Goal: Task Accomplishment & Management: Complete application form

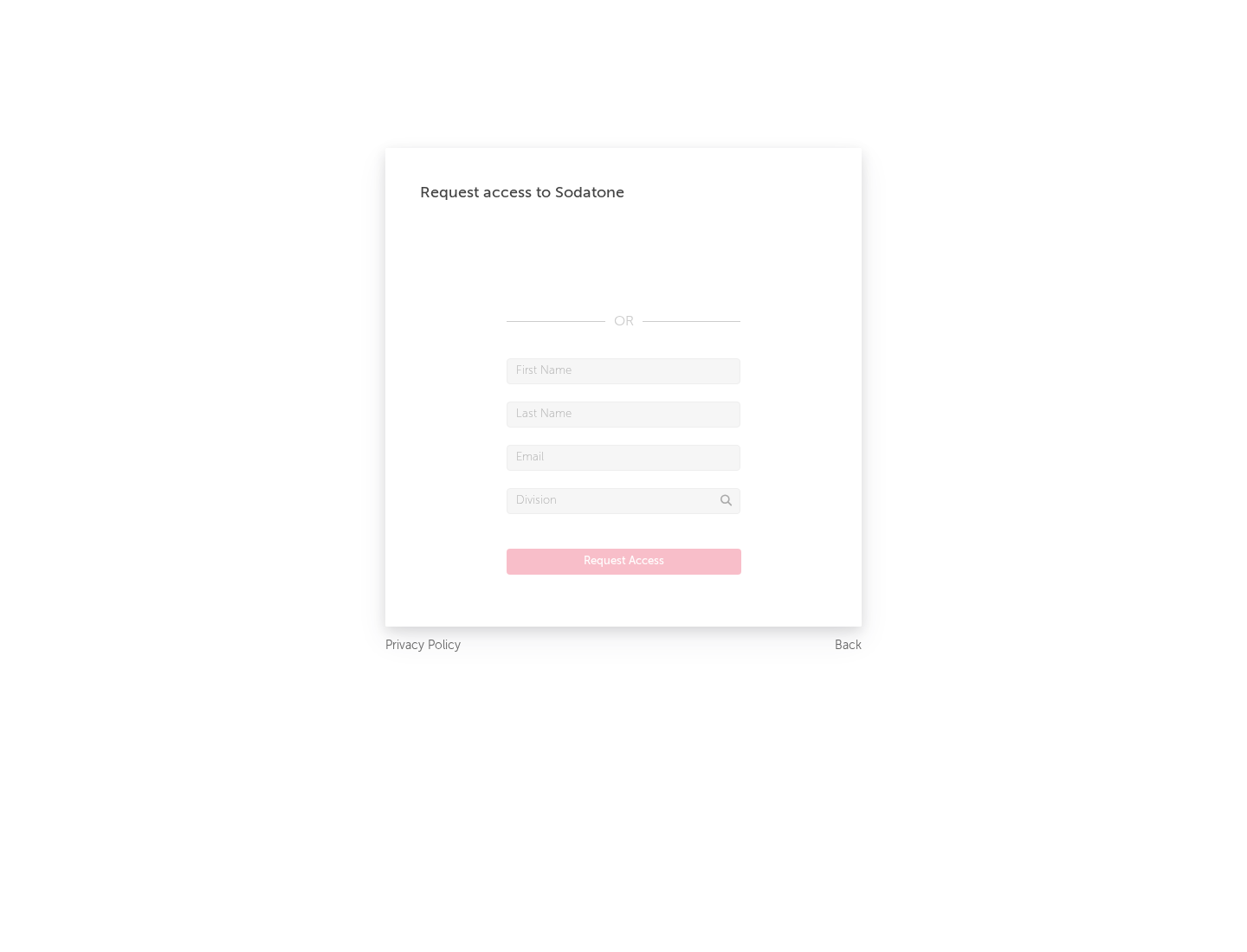
click at [623, 371] on input "text" at bounding box center [623, 371] width 234 height 26
type input "[PERSON_NAME]"
click at [623, 413] on input "text" at bounding box center [623, 414] width 234 height 26
type input "[PERSON_NAME]"
click at [623, 457] on input "text" at bounding box center [623, 457] width 234 height 26
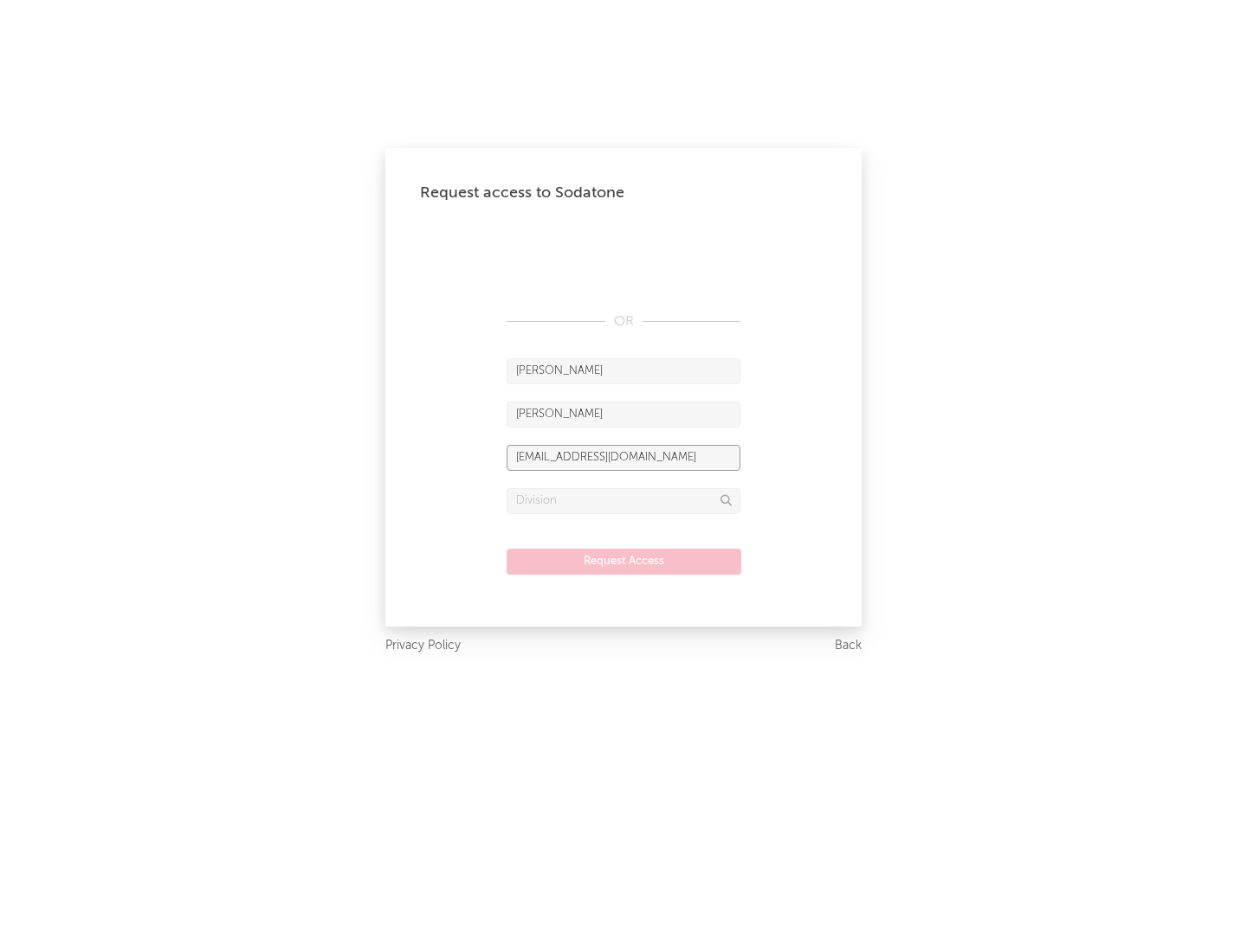
type input "[EMAIL_ADDRESS][DOMAIN_NAME]"
click at [623, 501] on input "text" at bounding box center [623, 501] width 234 height 26
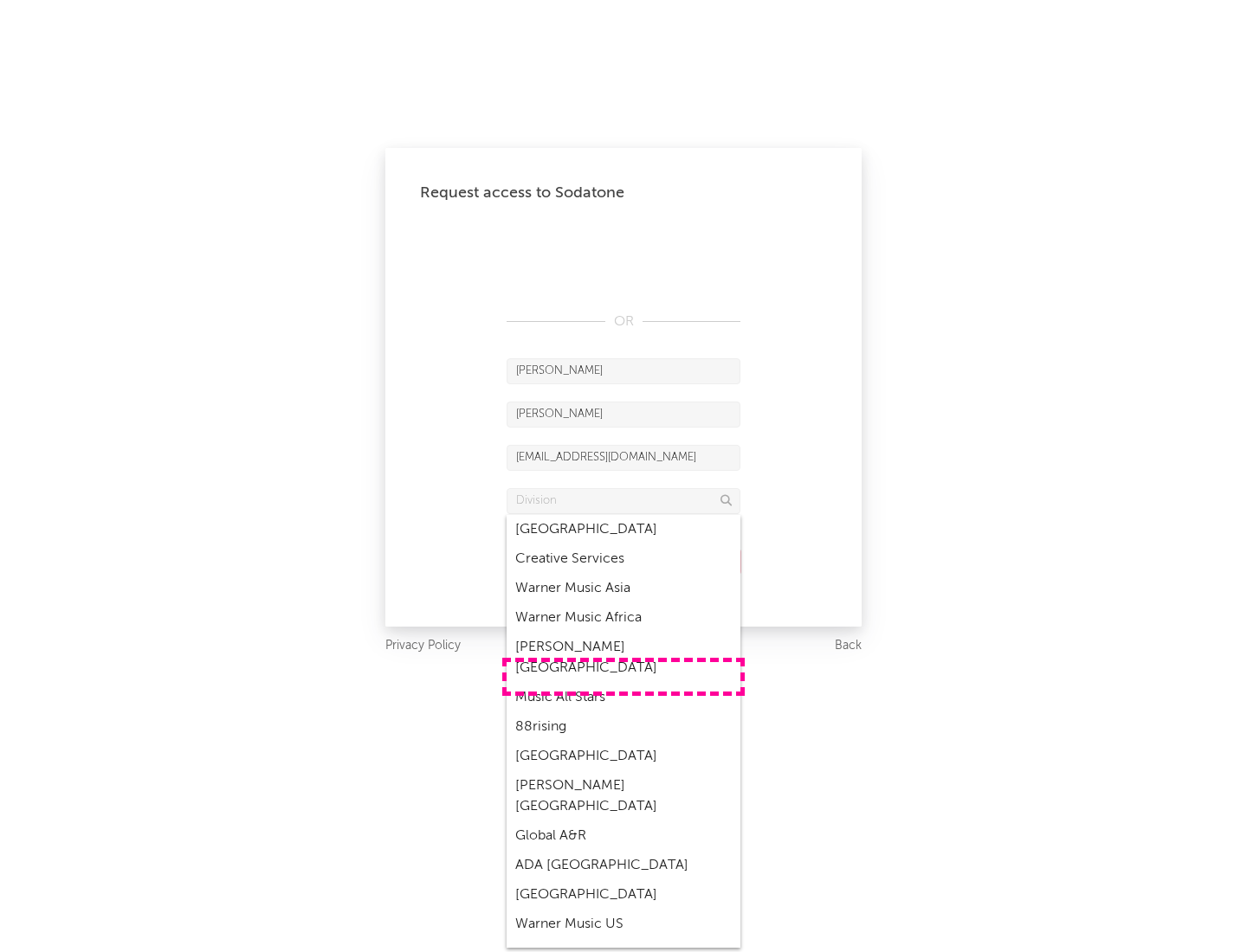
click at [623, 683] on div "Music All Stars" at bounding box center [623, 697] width 234 height 29
type input "Music All Stars"
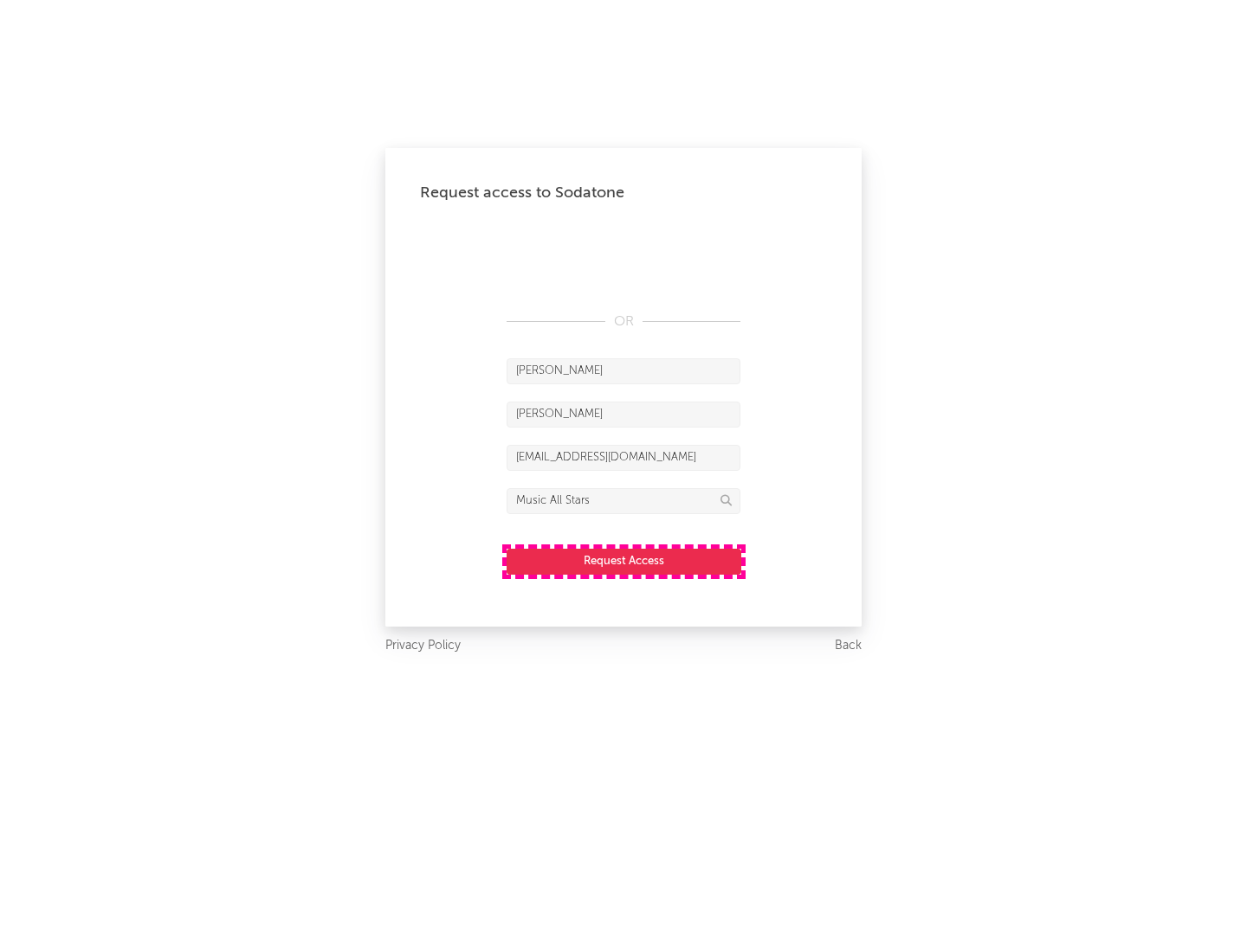
click at [623, 561] on button "Request Access" at bounding box center [623, 561] width 234 height 26
